Goal: Communication & Community: Ask a question

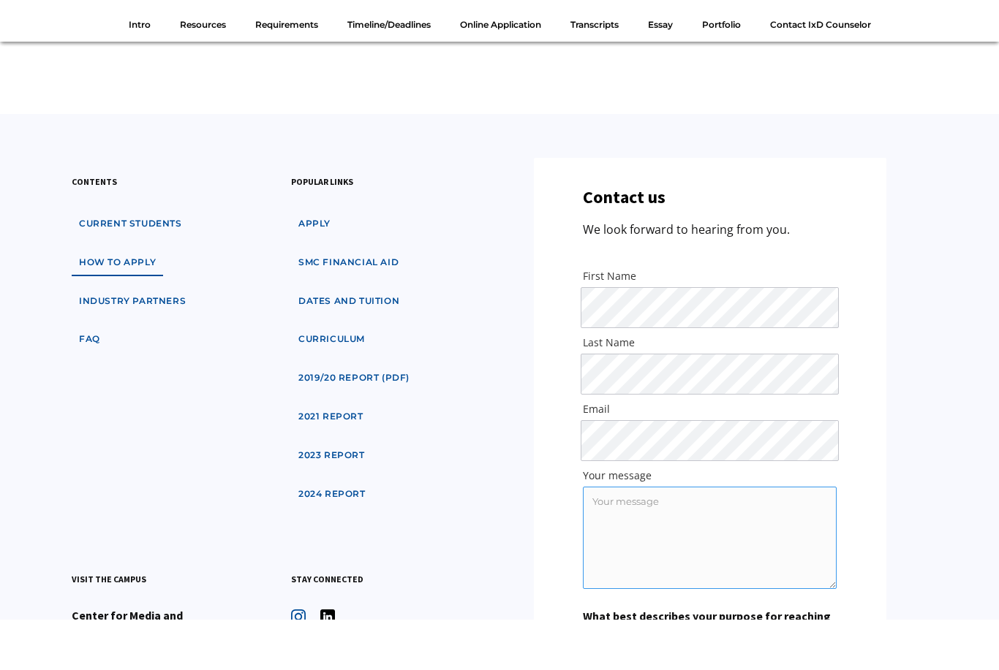
click at [651, 547] on textarea "Your message" at bounding box center [710, 588] width 254 height 102
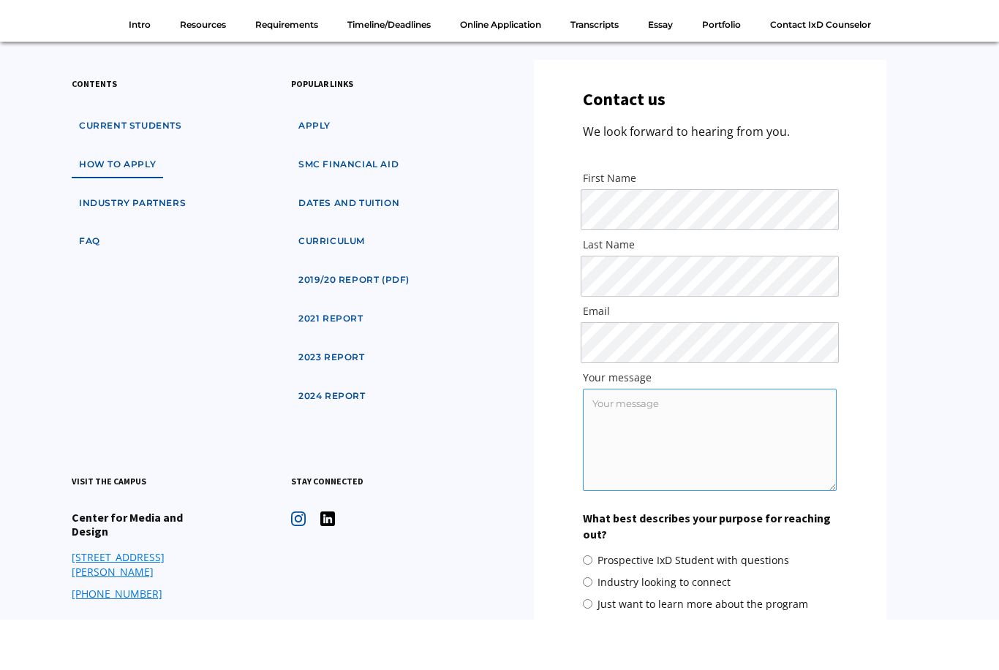
scroll to position [8532, 0]
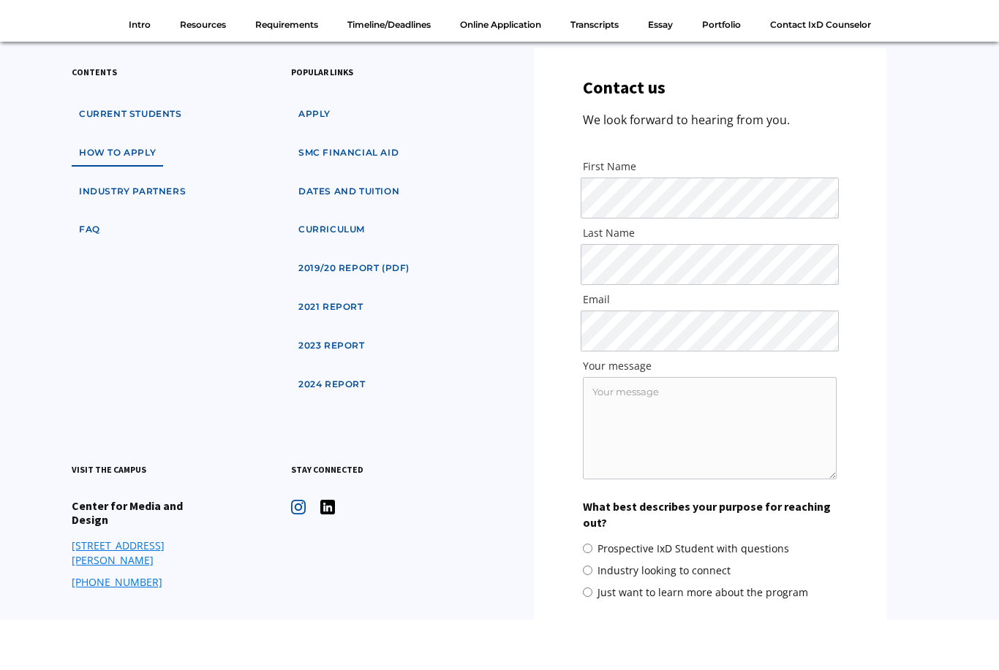
click at [594, 636] on label "Just want to learn more about the program" at bounding box center [695, 643] width 225 height 15
click at [592, 638] on input "Just want to learn more about the program" at bounding box center [588, 643] width 10 height 10
radio input "true"
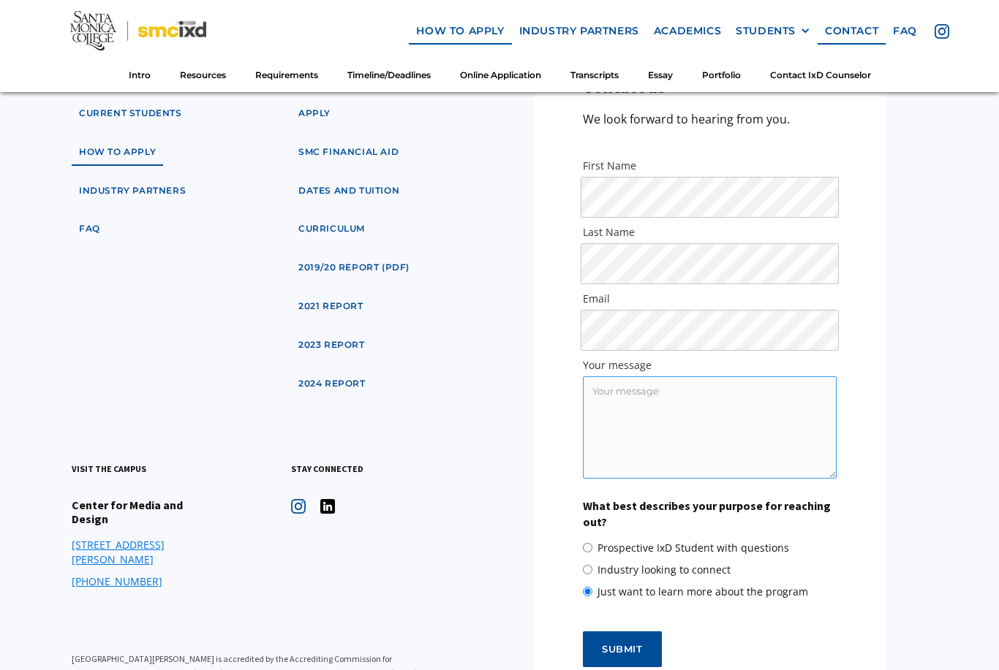
click at [665, 376] on textarea "Your message" at bounding box center [710, 427] width 254 height 102
click at [624, 648] on input "Submit" at bounding box center [622, 650] width 79 height 37
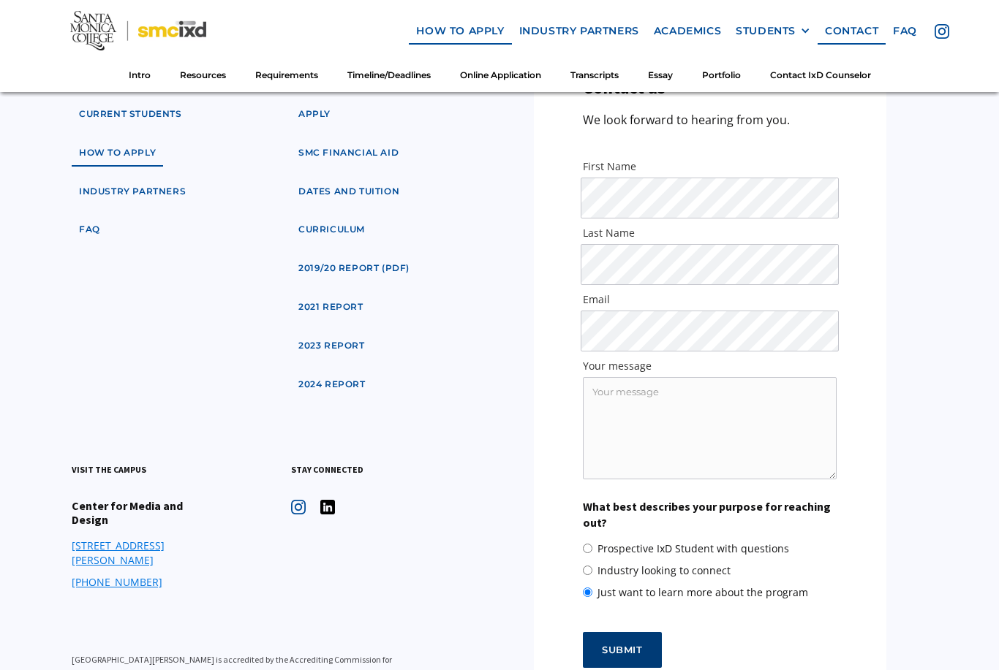
click at [624, 648] on input "Submit" at bounding box center [622, 650] width 79 height 37
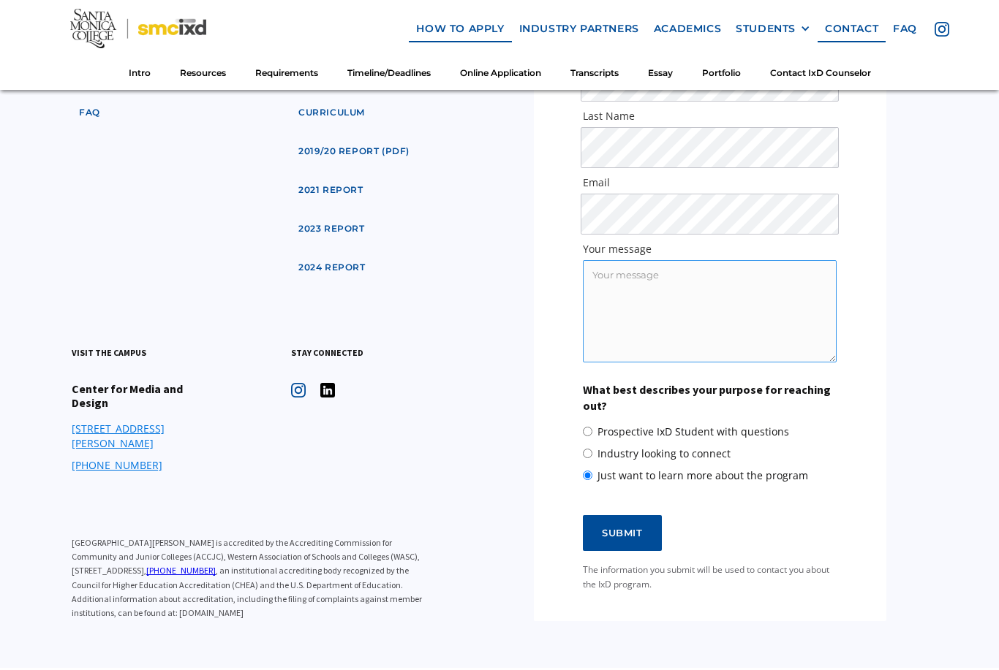
scroll to position [8698, 0]
click at [738, 262] on textarea "Your message" at bounding box center [710, 313] width 254 height 102
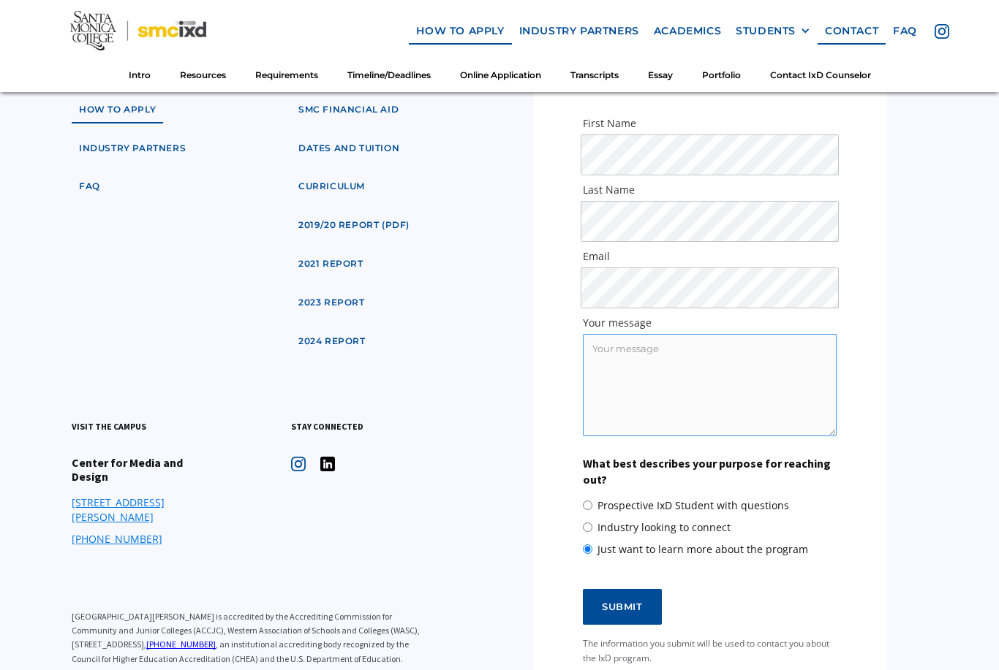
scroll to position [8606, 0]
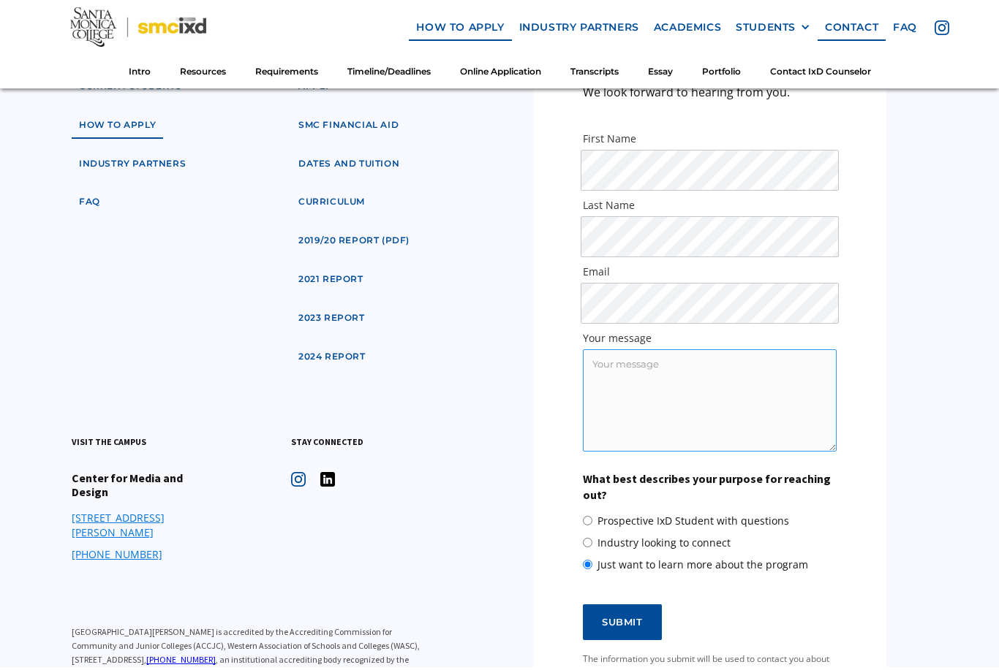
type textarea "i"
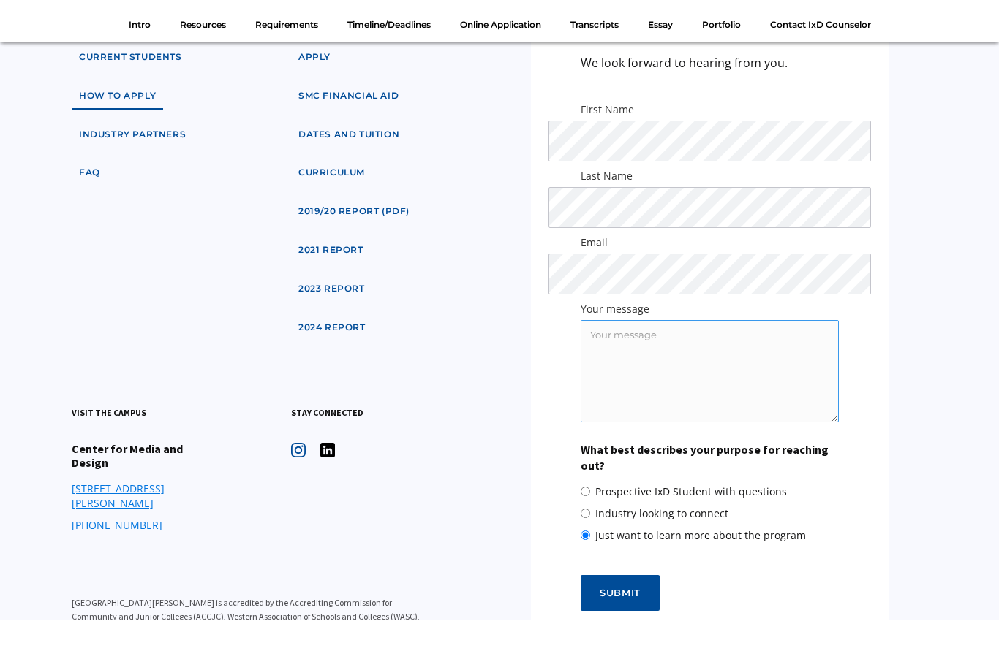
scroll to position [8640, 0]
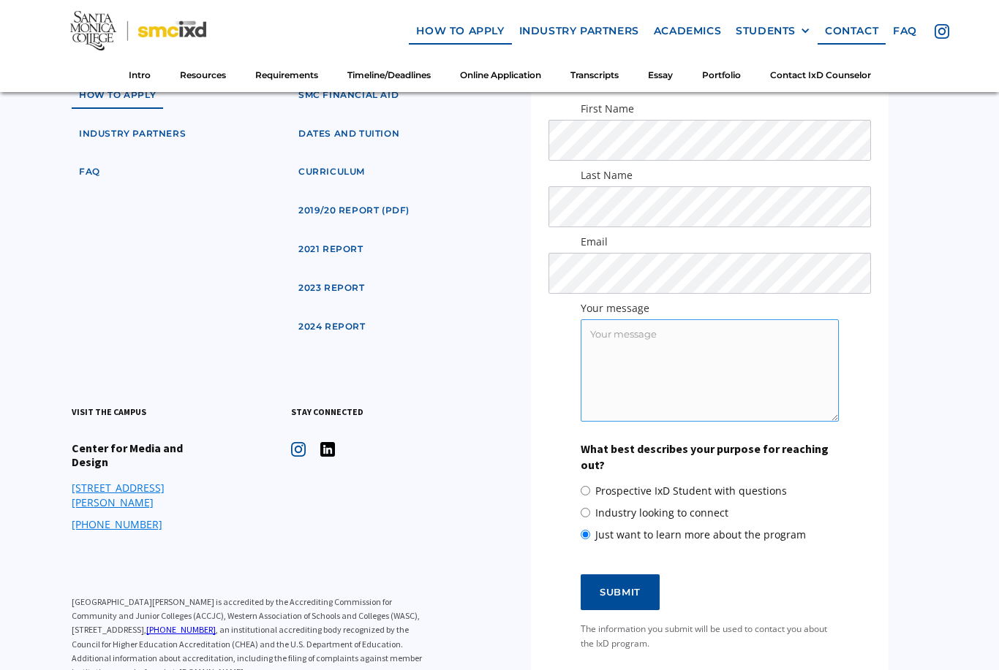
paste textarea "Dear Counselor, I am very interested in studying at SMC in the Interaction Desi…"
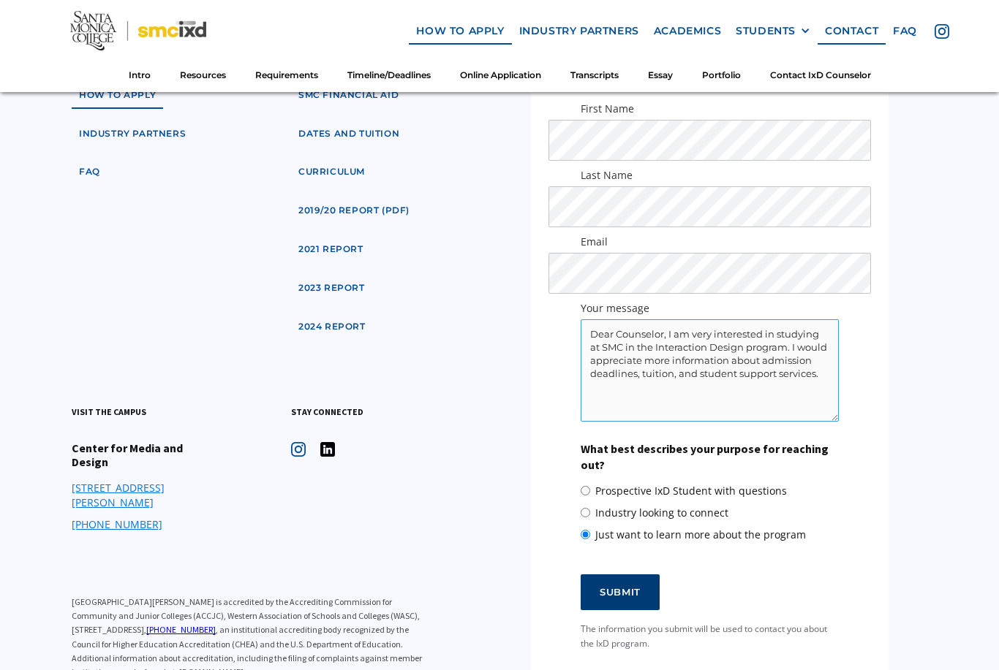
type textarea "Dear Counselor, I am very interested in studying at SMC in the Interaction Desi…"
click at [617, 586] on input "Submit" at bounding box center [619, 593] width 79 height 37
type input "Please wait..."
click at [628, 610] on form "Contact us We look forward to hearing from you. First Name Last Name Email Your…" at bounding box center [709, 336] width 322 height 632
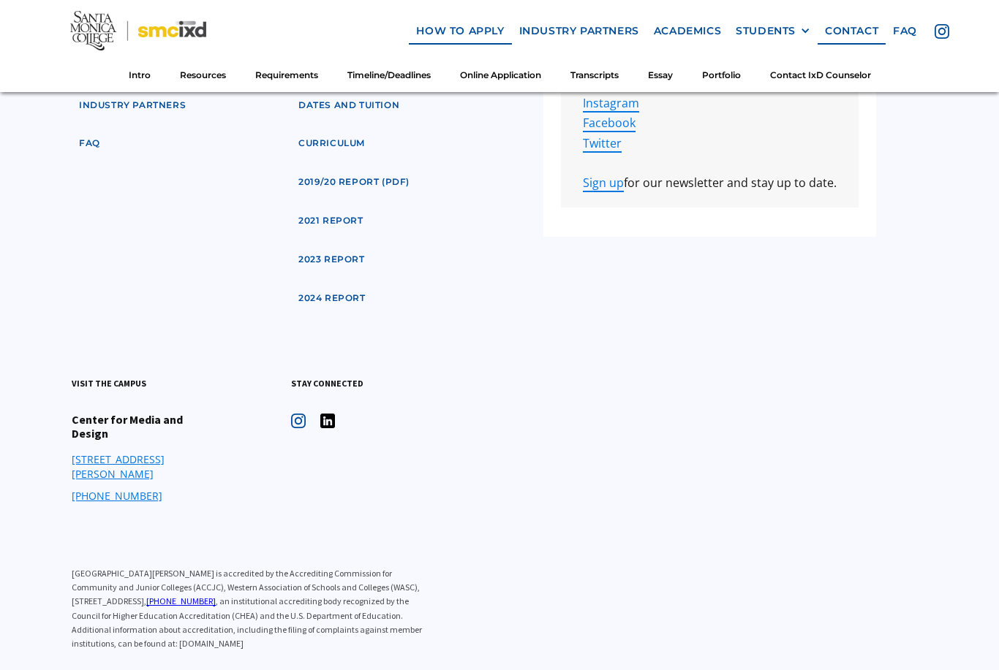
scroll to position [8673, 0]
